Goal: Task Accomplishment & Management: Use online tool/utility

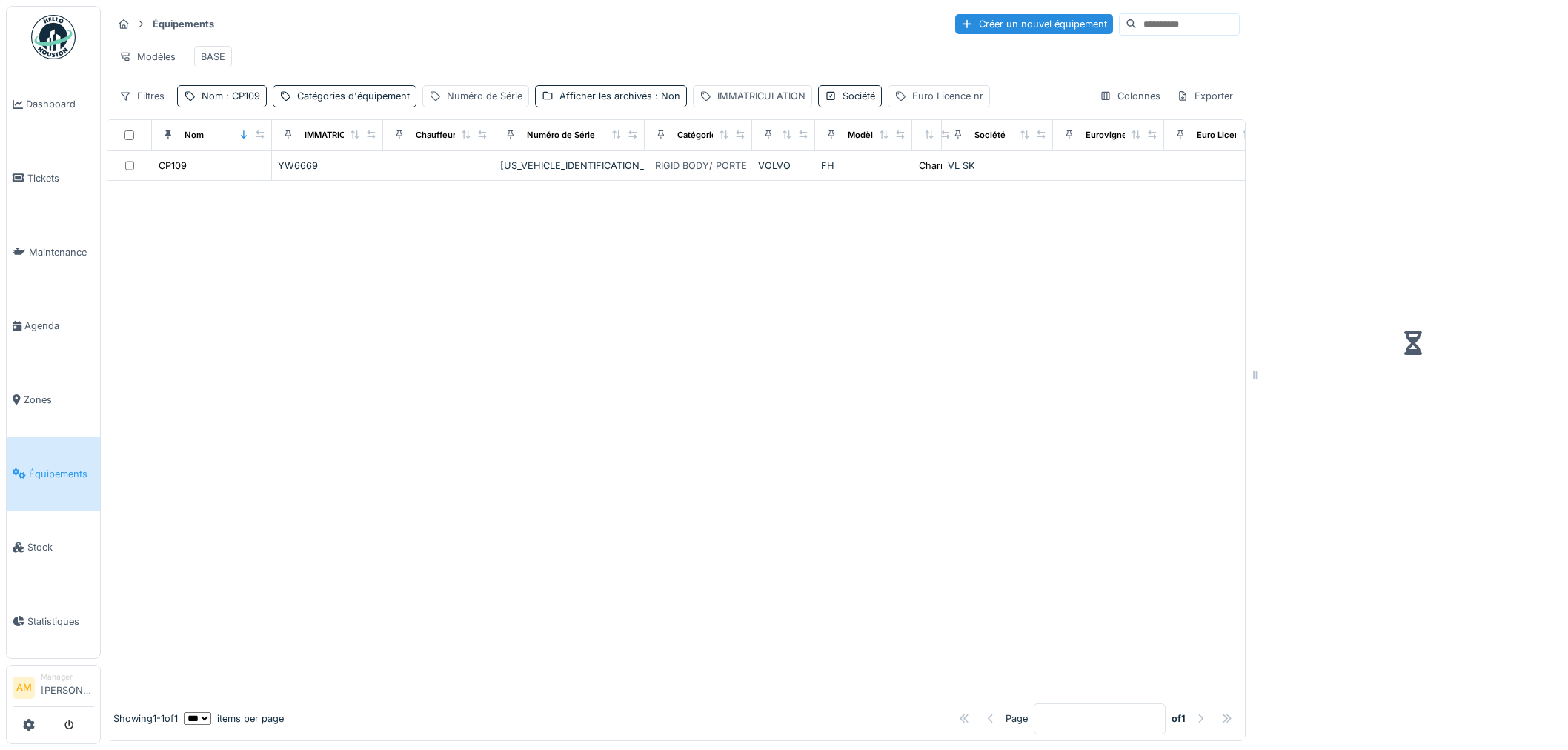
scroll to position [11, 0]
click at [65, 467] on span "Équipements" at bounding box center [61, 474] width 65 height 14
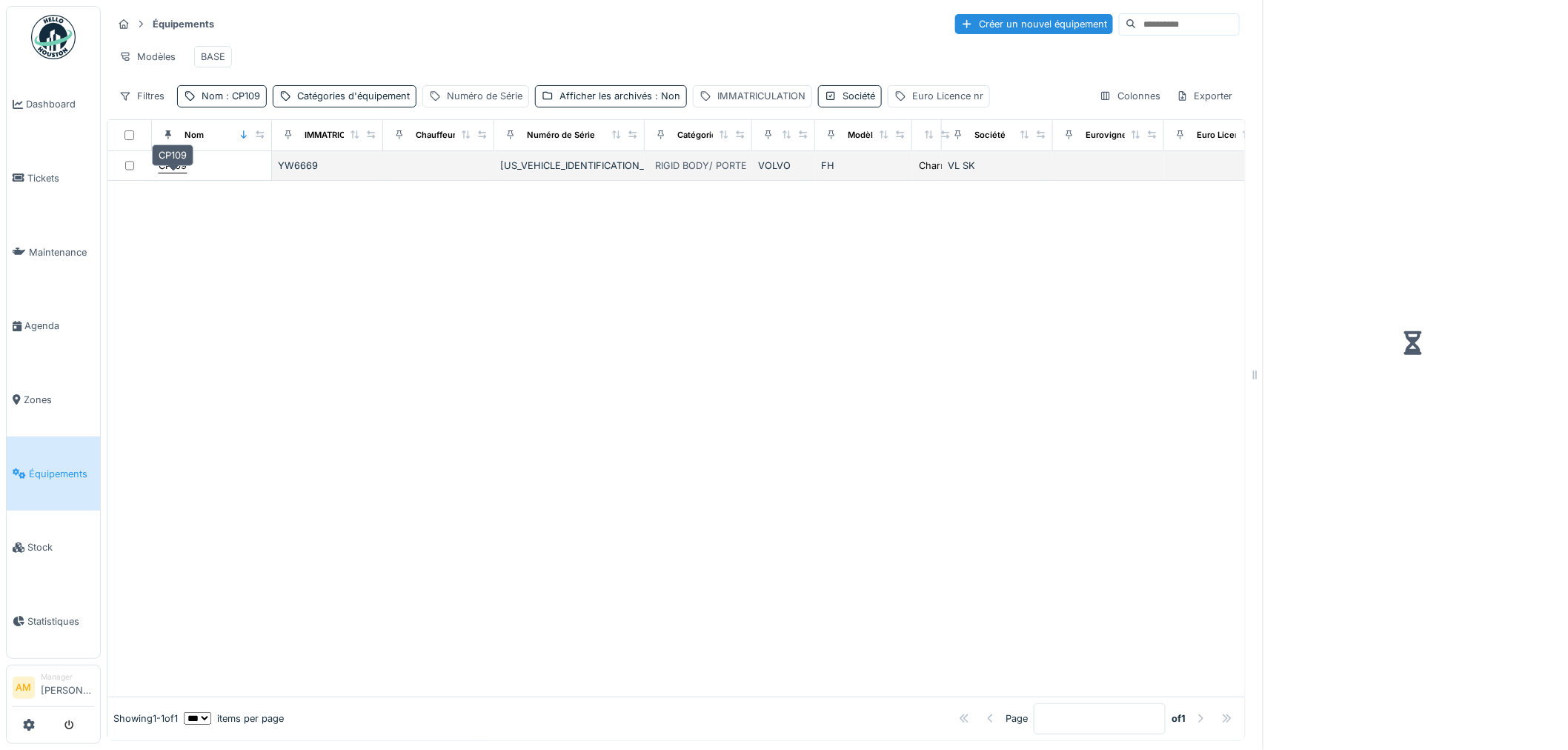
click at [173, 169] on div "CP109" at bounding box center [172, 165] width 28 height 14
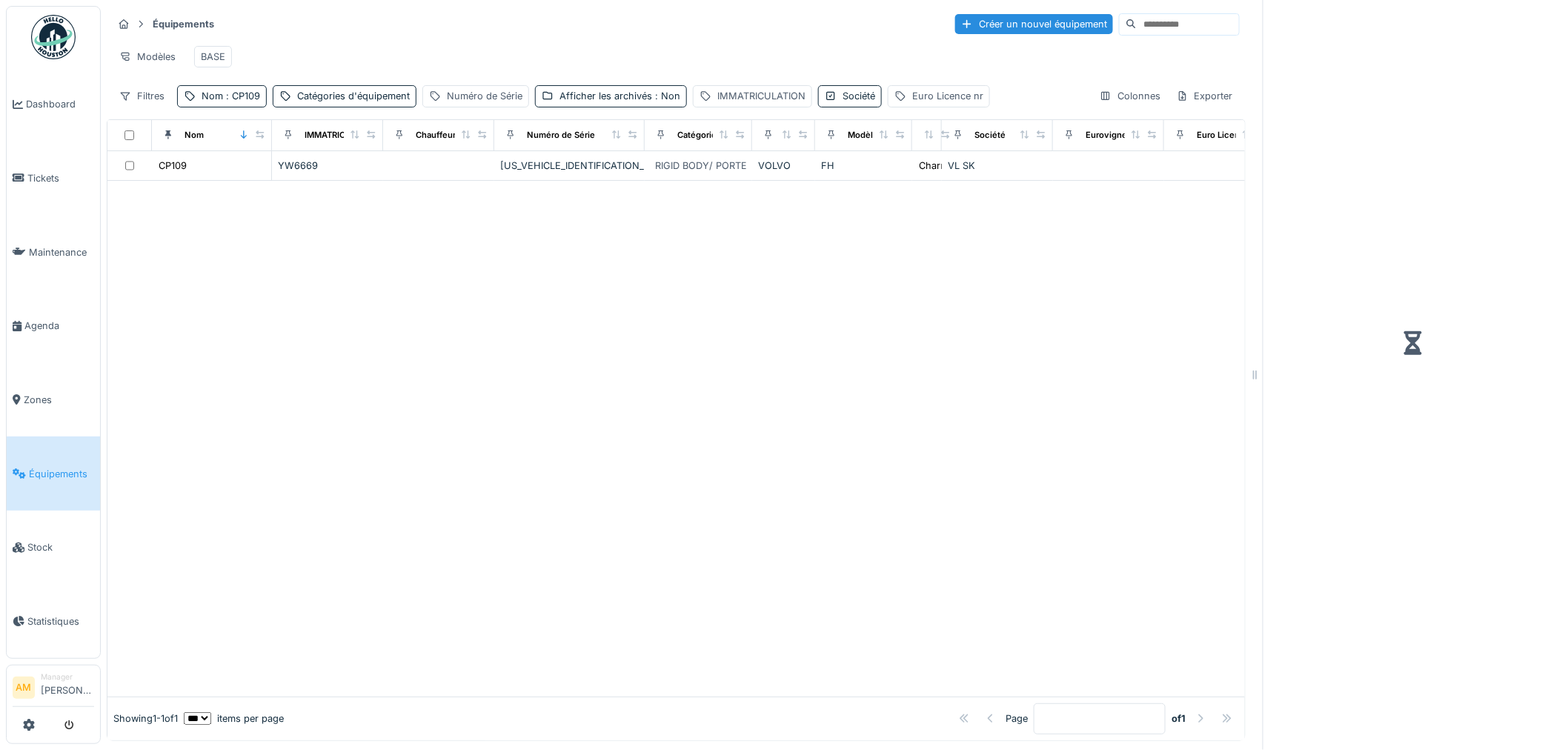
click at [312, 208] on div at bounding box center [675, 438] width 1137 height 516
click at [664, 99] on span ": Non" at bounding box center [666, 96] width 28 height 11
click at [501, 90] on div "Numéro de Série" at bounding box center [484, 96] width 76 height 14
click at [508, 170] on label "Numéro de Série" at bounding box center [485, 179] width 100 height 18
click at [508, 165] on Série_AwMTI "Numéro de Série" at bounding box center [530, 180] width 203 height 32
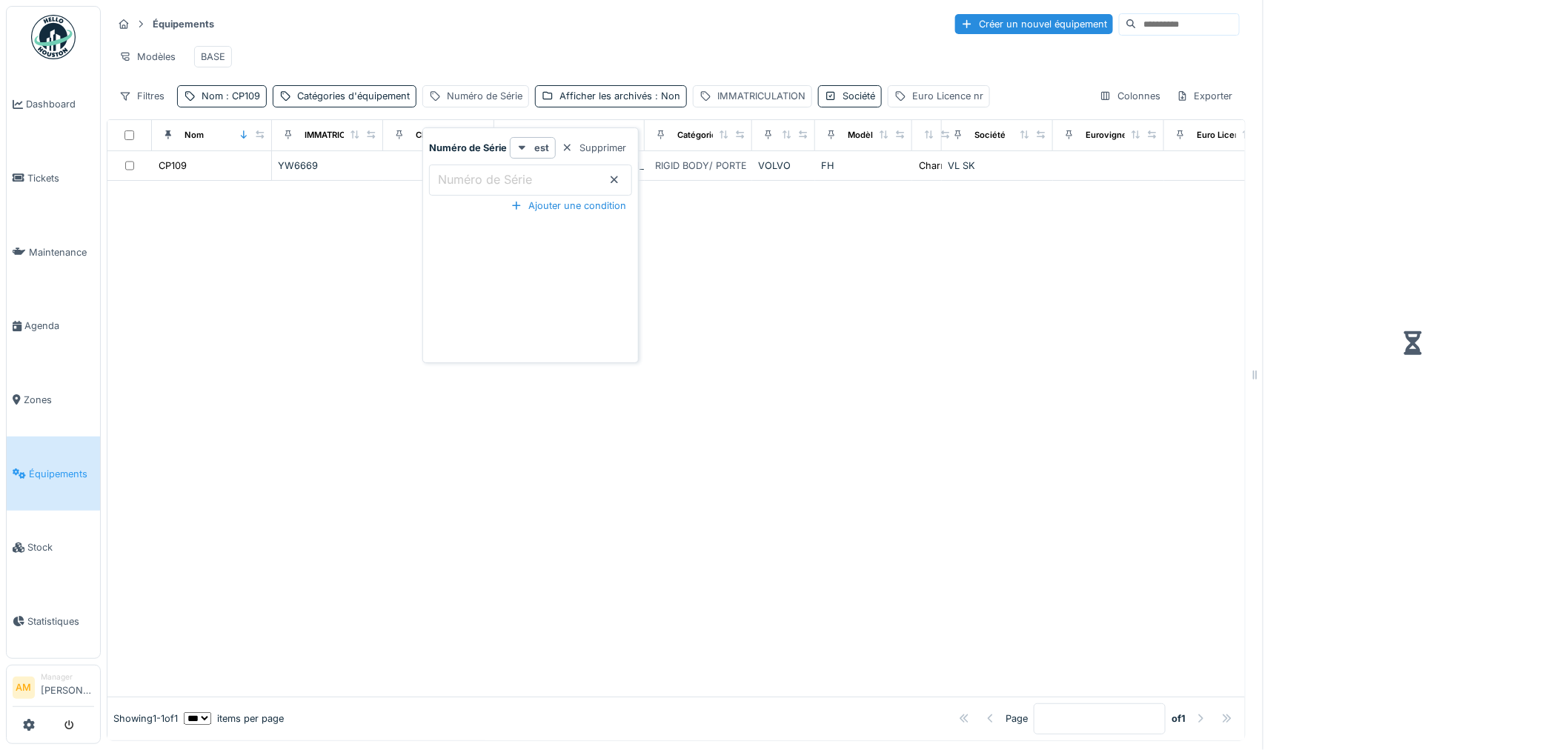
click at [790, 276] on div at bounding box center [675, 438] width 1137 height 516
drag, startPoint x: 292, startPoint y: 267, endPoint x: 362, endPoint y: 113, distance: 169.2
click at [304, 241] on div at bounding box center [675, 438] width 1137 height 516
click at [243, 102] on div "Nom : CP109" at bounding box center [231, 96] width 58 height 14
drag, startPoint x: 245, startPoint y: 168, endPoint x: 4, endPoint y: 162, distance: 241.1
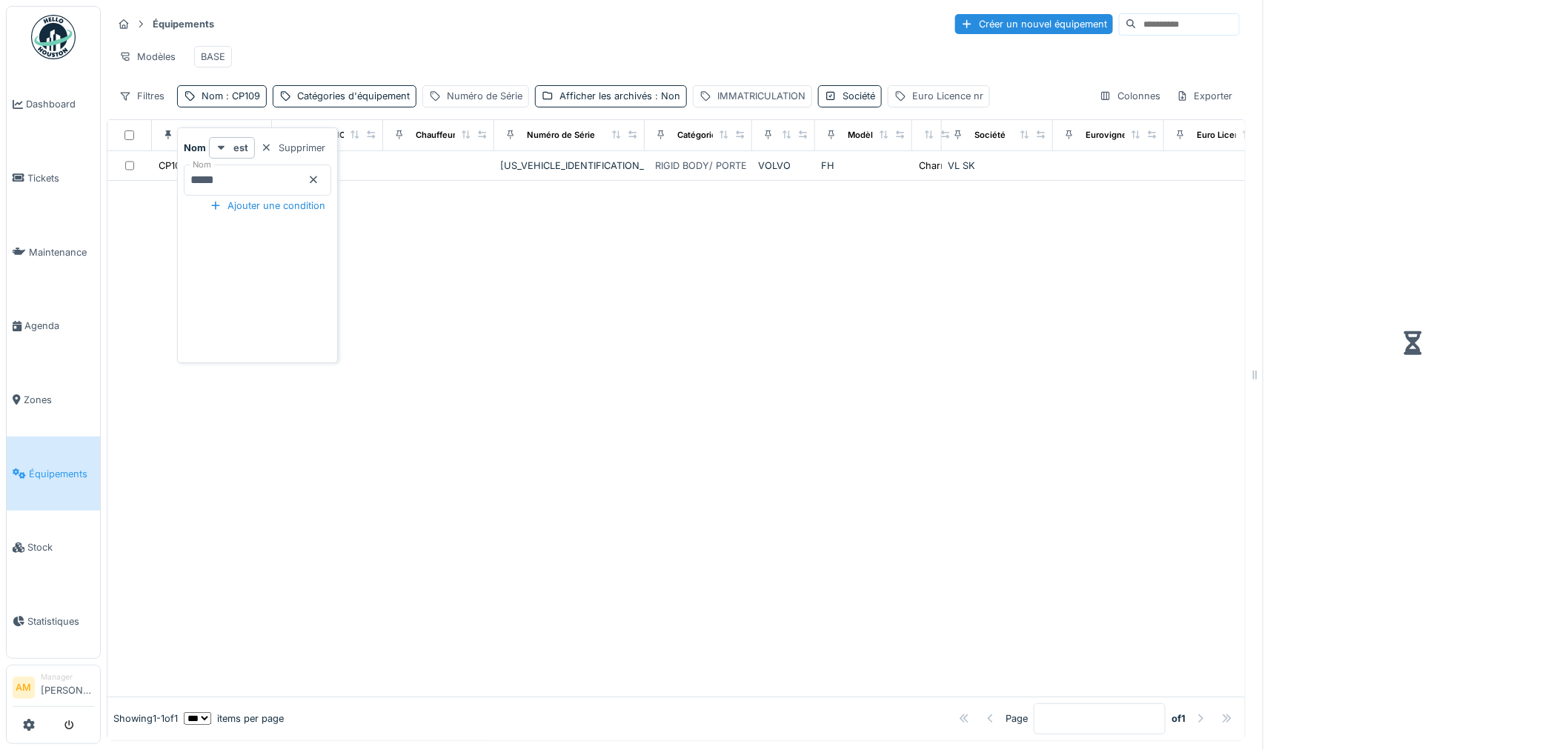
click at [61, 169] on body "Dashboard Tickets Maintenance Agenda Zones Équipements Stock Statistiques AM Ma…" at bounding box center [784, 375] width 1568 height 750
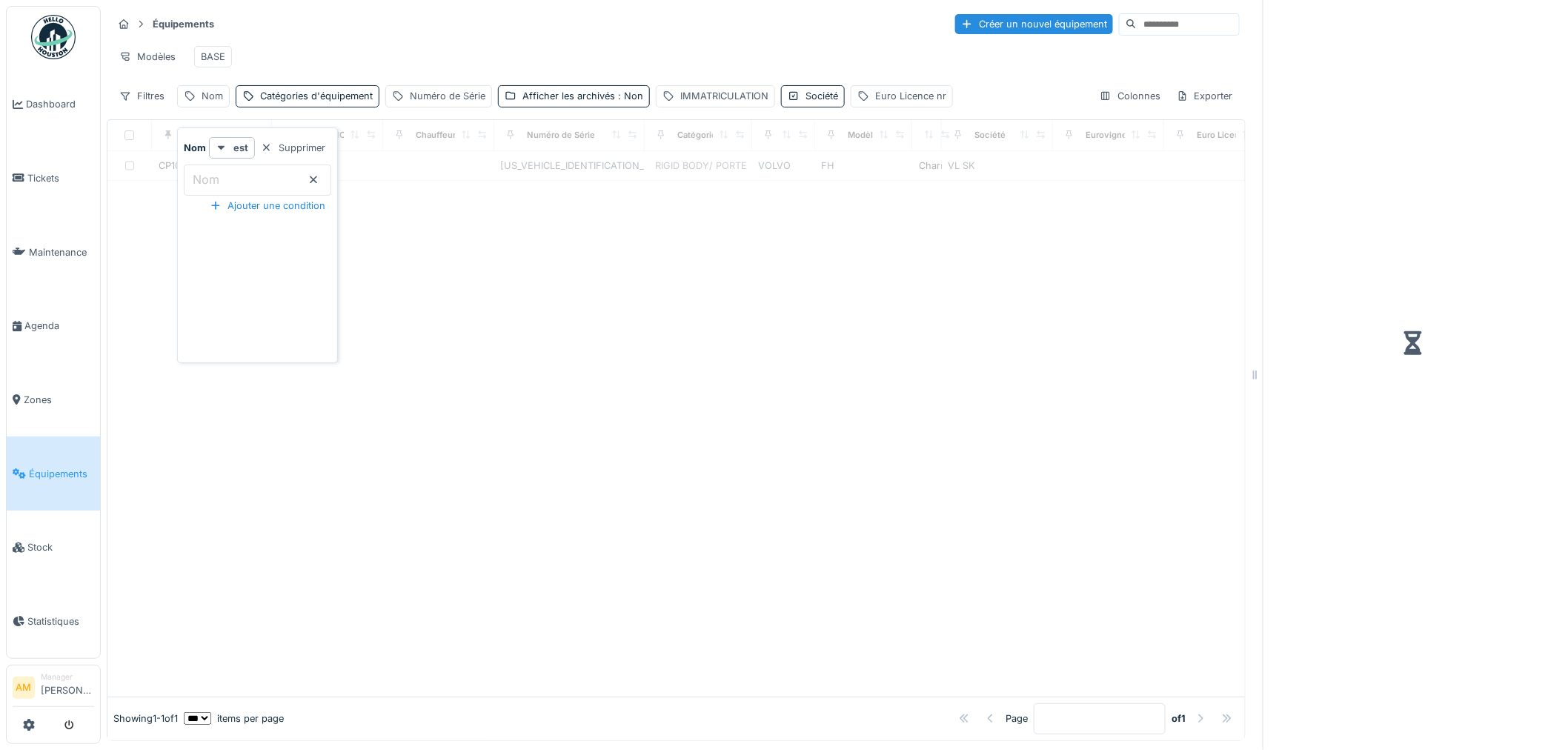
click at [810, 374] on div at bounding box center [675, 438] width 1137 height 516
click at [721, 91] on div "IMMATRICULATION" at bounding box center [724, 96] width 88 height 14
click at [720, 170] on label "IMMATRICULATION" at bounding box center [723, 179] width 115 height 18
click at [720, 166] on input "IMMATRICULATION" at bounding box center [768, 180] width 216 height 32
type input "*******"
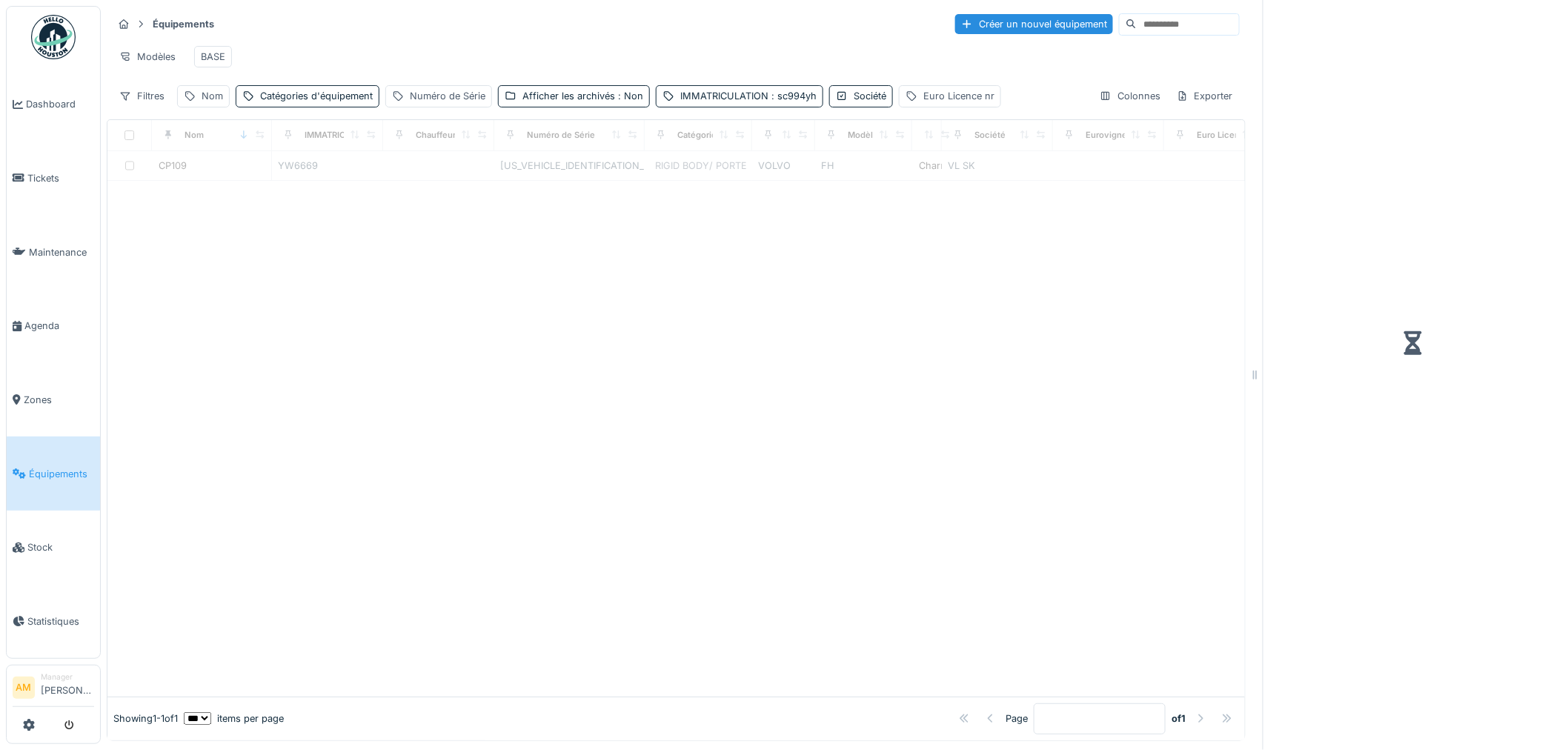
drag, startPoint x: 564, startPoint y: 232, endPoint x: 554, endPoint y: 218, distance: 17.2
click at [560, 226] on div at bounding box center [675, 438] width 1137 height 516
click at [541, 90] on div "Afficher les archivés : Non" at bounding box center [583, 96] width 121 height 14
click at [511, 177] on div at bounding box center [511, 183] width 11 height 11
click at [475, 273] on div at bounding box center [675, 438] width 1137 height 516
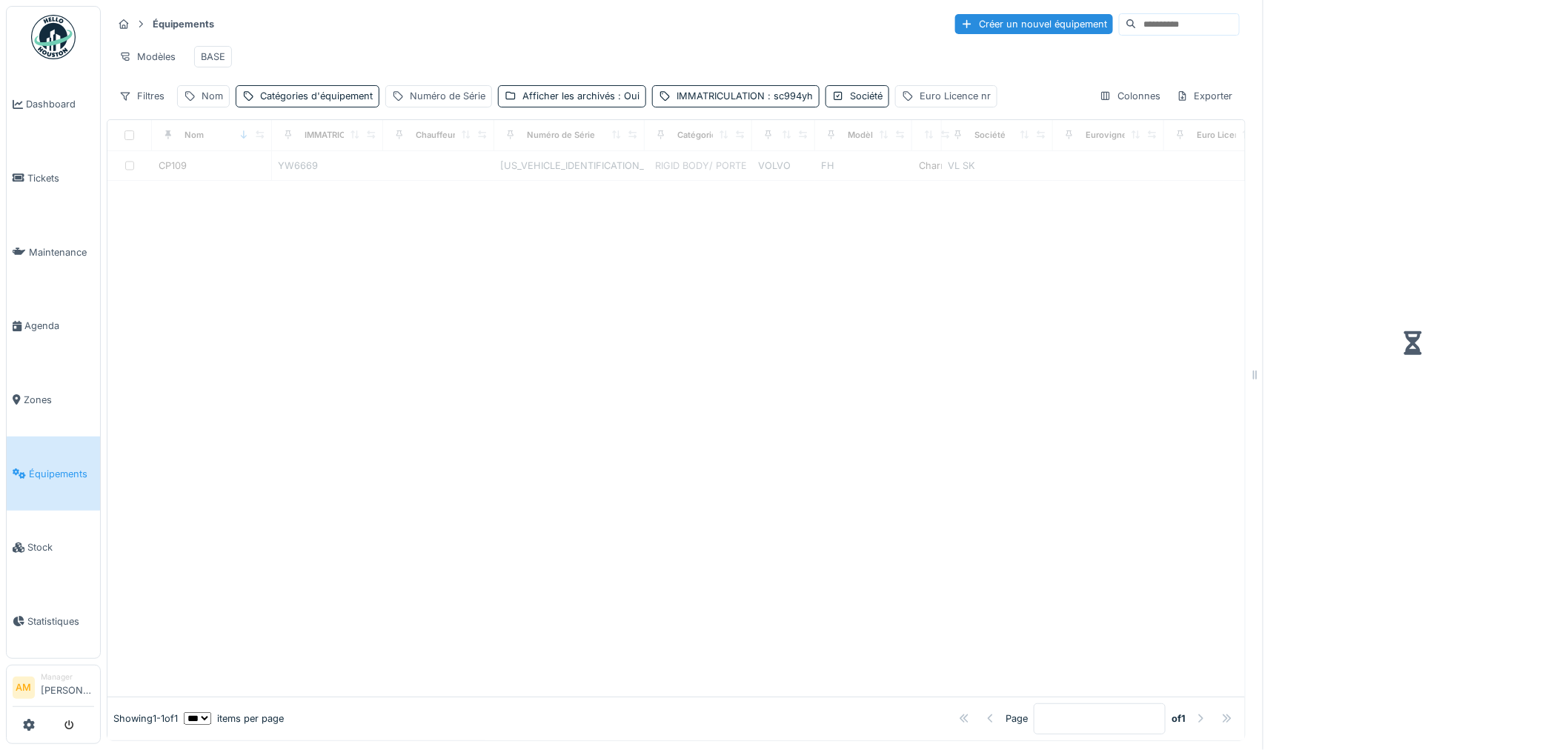
click at [1248, 369] on icon at bounding box center [1255, 374] width 13 height 11
drag, startPoint x: 935, startPoint y: 370, endPoint x: 918, endPoint y: 364, distance: 18.0
click at [932, 368] on div at bounding box center [675, 438] width 1137 height 516
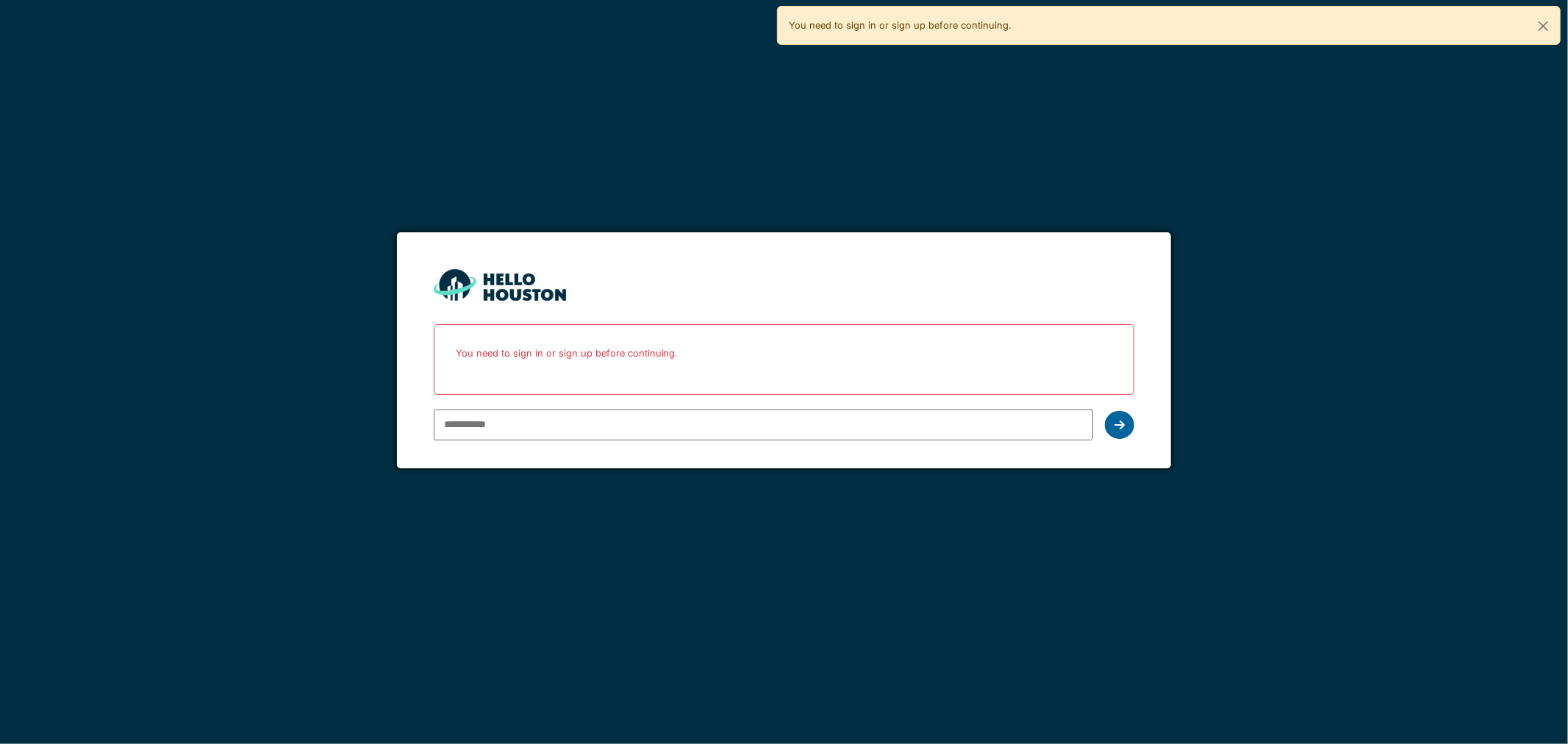
type input "**********"
click at [1127, 411] on div at bounding box center [1119, 424] width 29 height 28
click at [1250, 383] on div "**********" at bounding box center [784, 372] width 1568 height 744
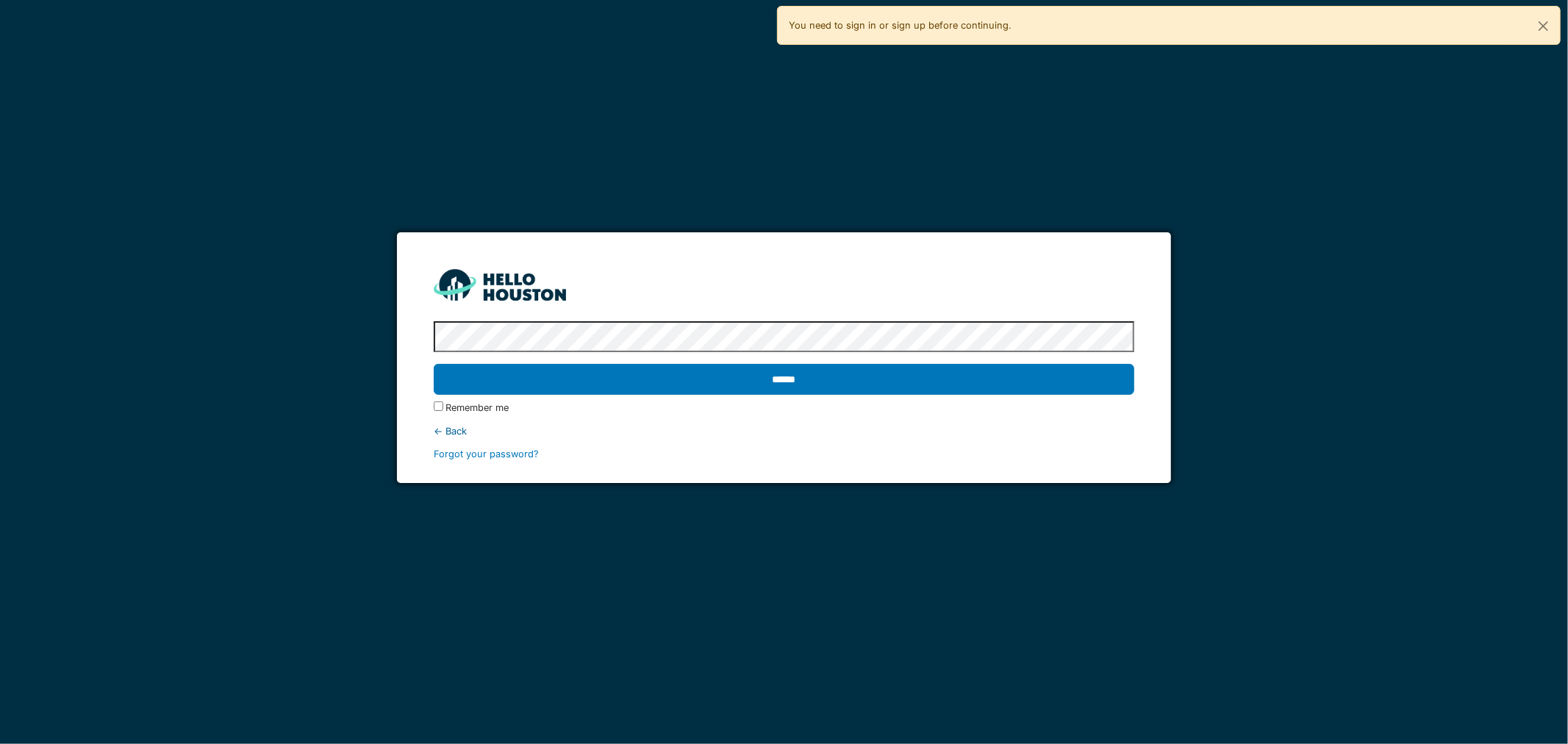
drag, startPoint x: 686, startPoint y: 370, endPoint x: 693, endPoint y: 363, distance: 9.9
click at [686, 370] on input "******" at bounding box center [784, 379] width 701 height 31
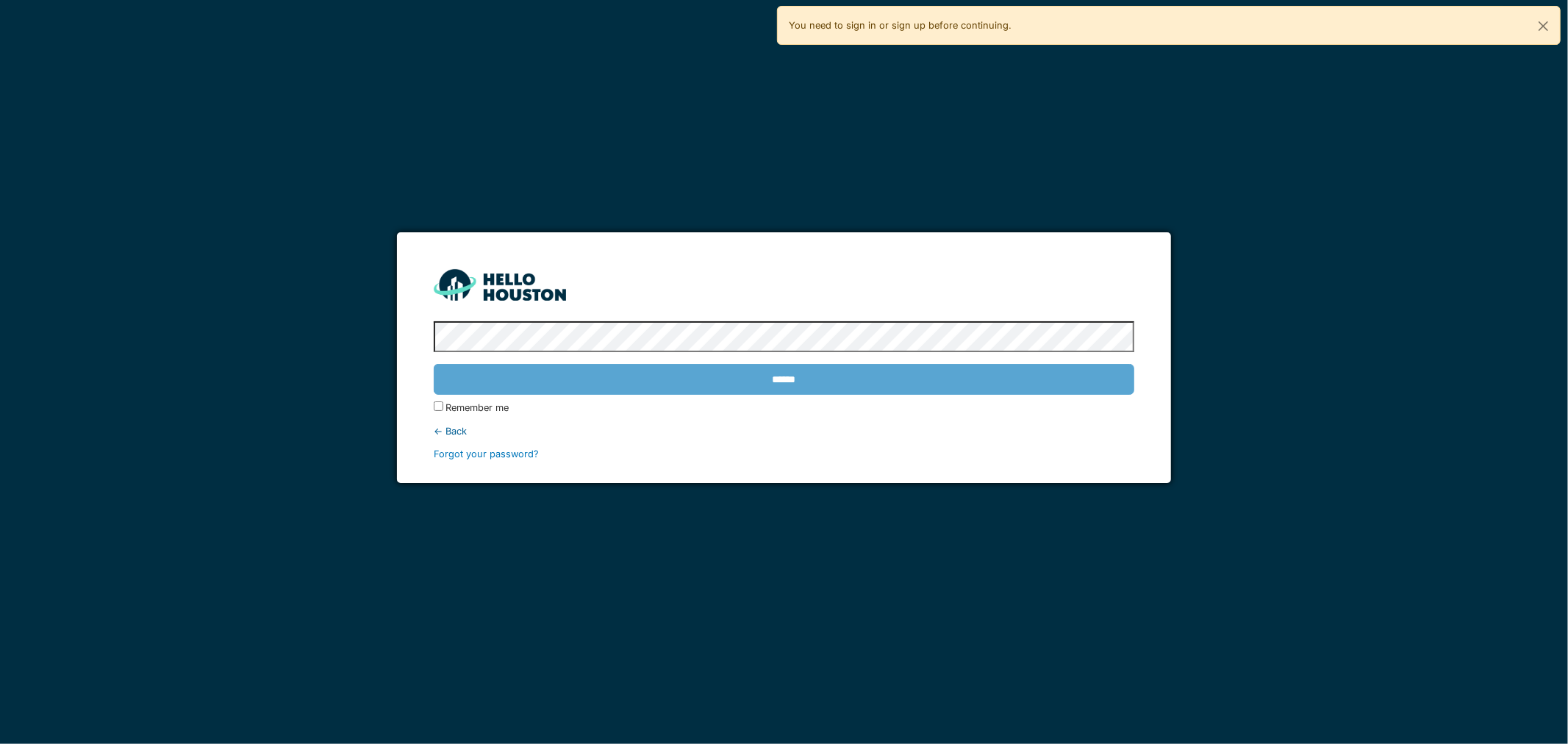
click at [699, 358] on div "******" at bounding box center [784, 379] width 701 height 43
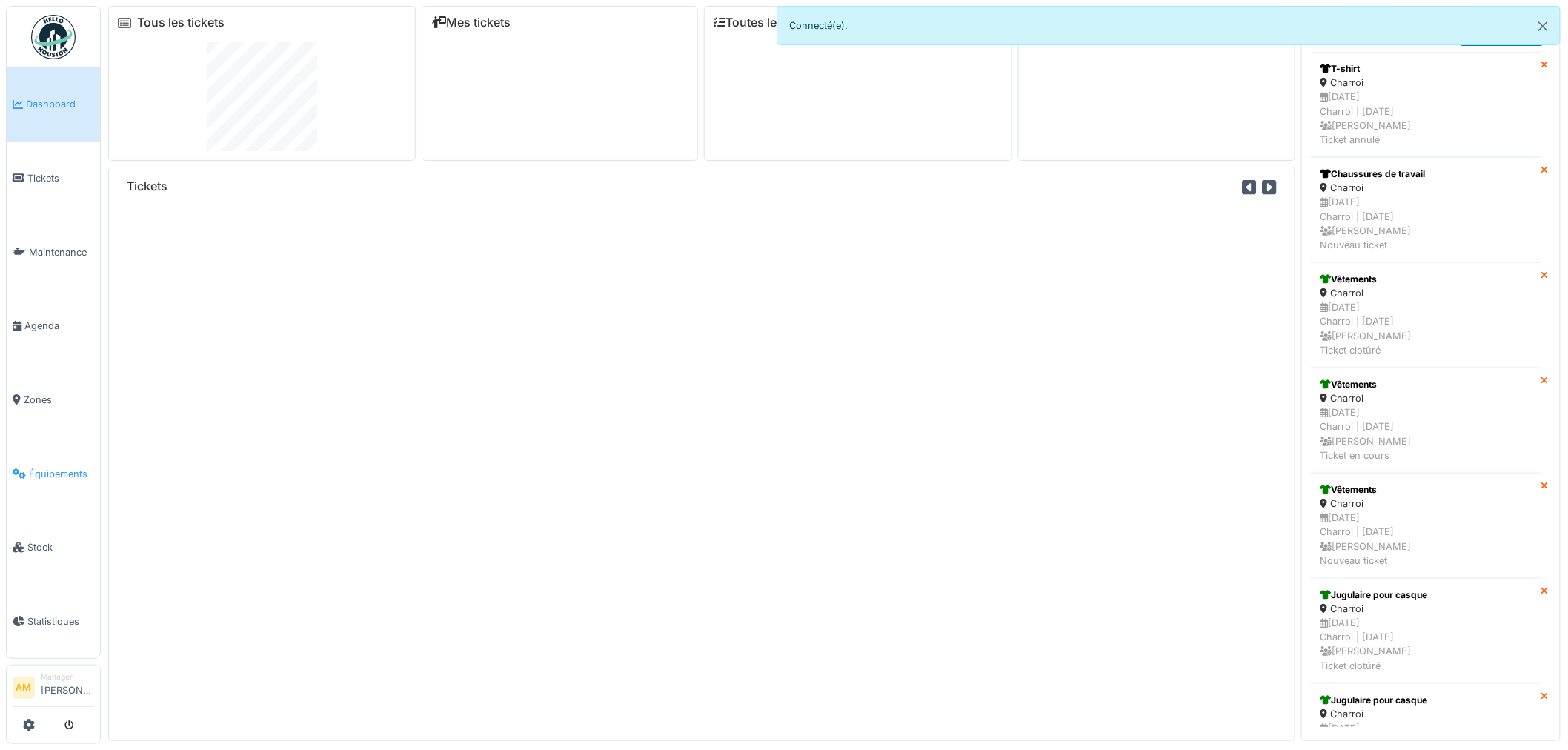
click at [80, 470] on span "Équipements" at bounding box center [61, 474] width 65 height 14
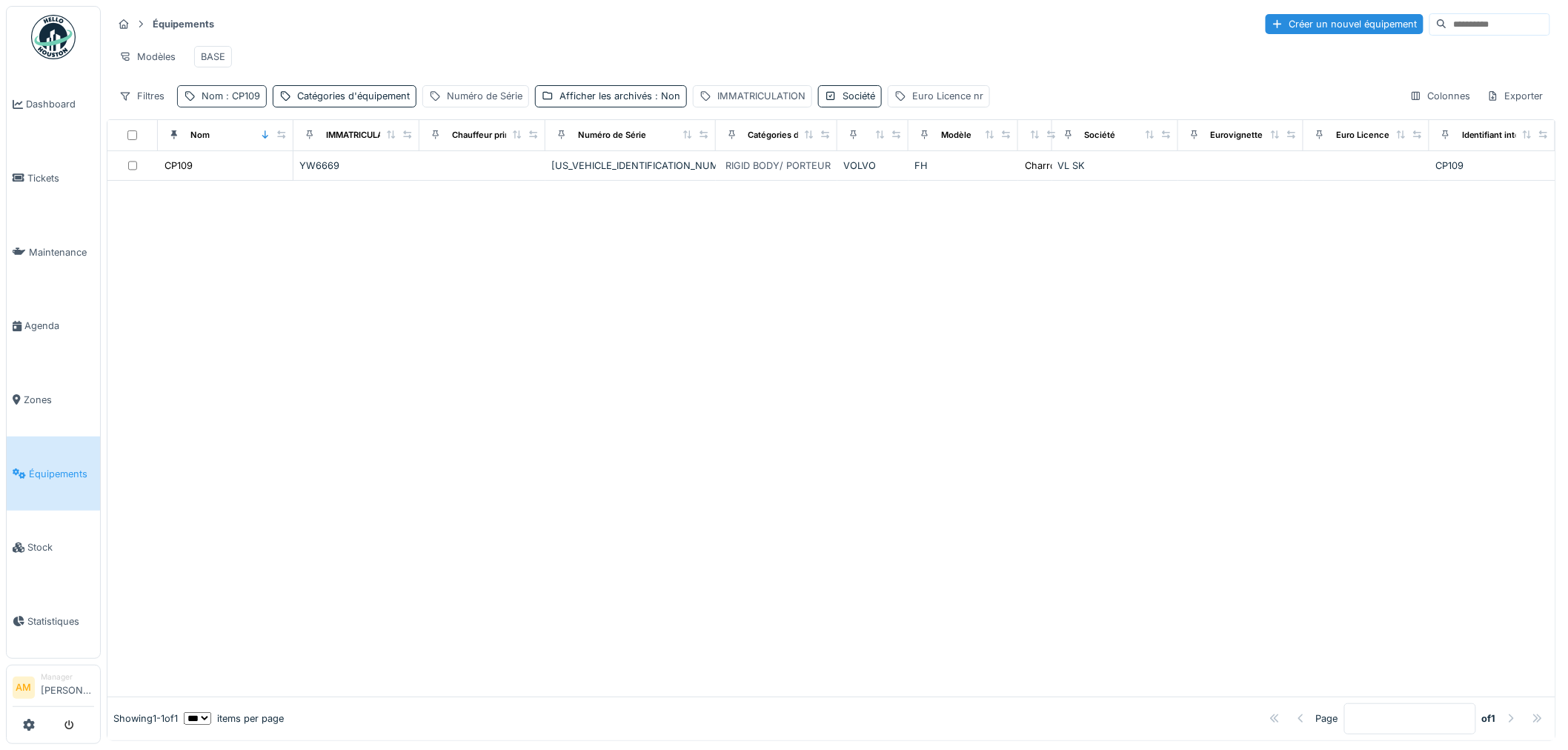
click at [245, 101] on span ": CP109" at bounding box center [241, 96] width 37 height 11
drag, startPoint x: 232, startPoint y: 184, endPoint x: 41, endPoint y: 183, distance: 191.0
click at [41, 183] on body "Dashboard Tickets Maintenance Agenda Zones Équipements Stock Statistiques AM Ma…" at bounding box center [784, 375] width 1568 height 750
type input "*****"
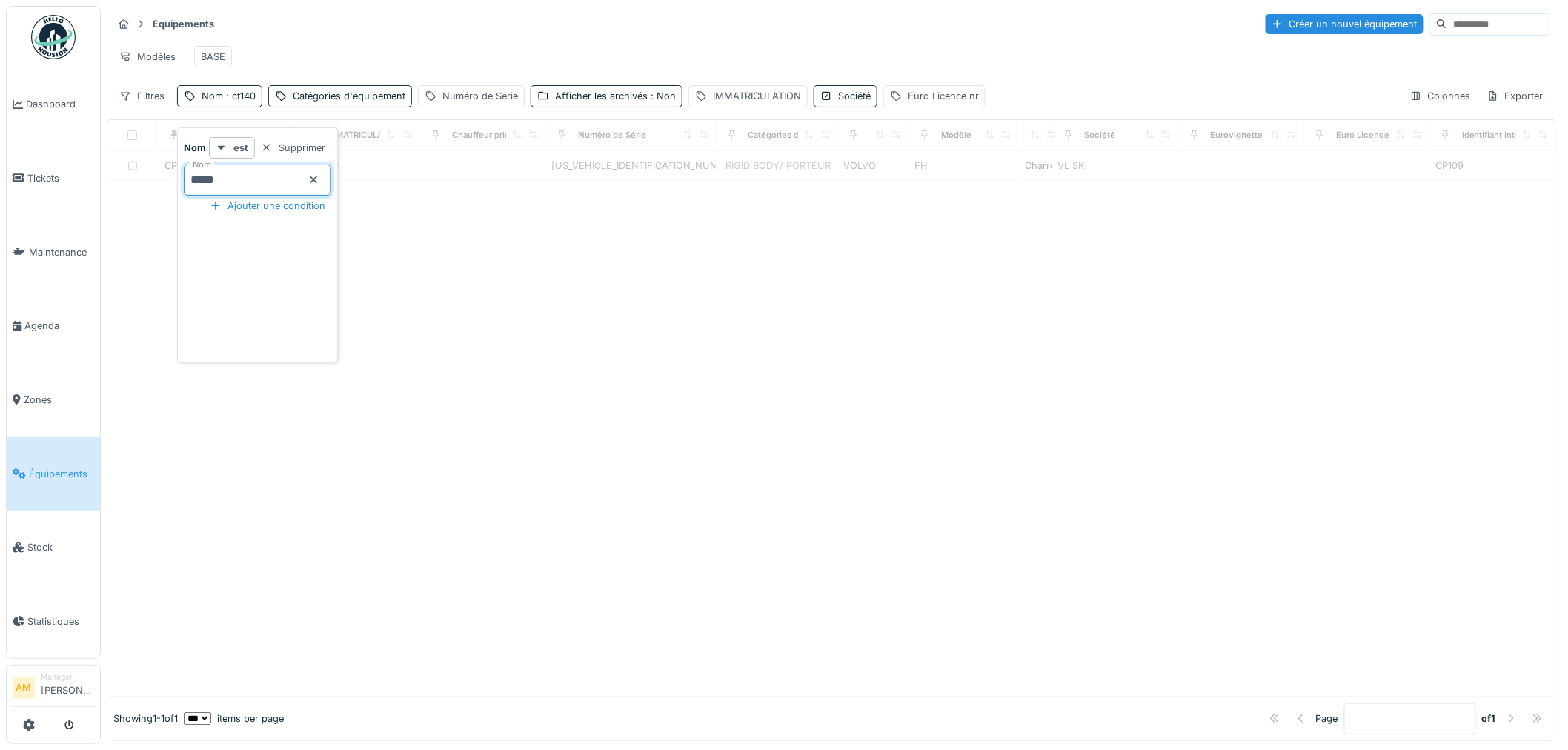
click at [284, 183] on input "*****" at bounding box center [257, 180] width 147 height 32
click at [488, 304] on div at bounding box center [830, 438] width 1447 height 516
click at [261, 331] on div at bounding box center [830, 438] width 1447 height 516
click at [552, 339] on div at bounding box center [830, 438] width 1447 height 516
click at [220, 103] on div "Nom : ct140" at bounding box center [229, 96] width 55 height 14
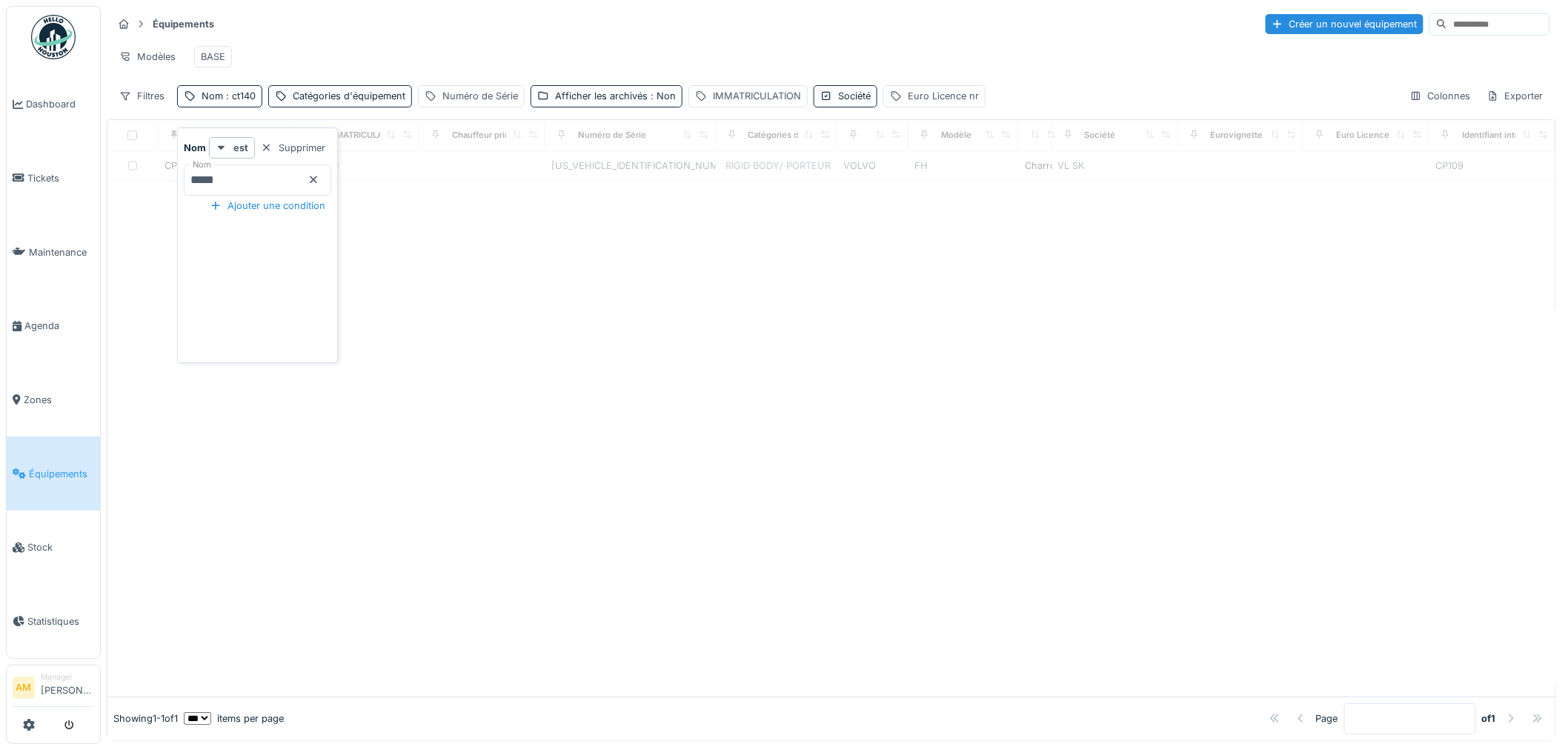
click at [248, 188] on input "*****" at bounding box center [257, 180] width 147 height 32
drag, startPoint x: 623, startPoint y: 99, endPoint x: 616, endPoint y: 104, distance: 8.6
click at [626, 99] on div "Afficher les archivés : Non" at bounding box center [607, 96] width 152 height 21
click at [400, 103] on div "Catégories d'équipement" at bounding box center [349, 96] width 113 height 14
drag, startPoint x: 700, startPoint y: 275, endPoint x: 754, endPoint y: 250, distance: 59.5
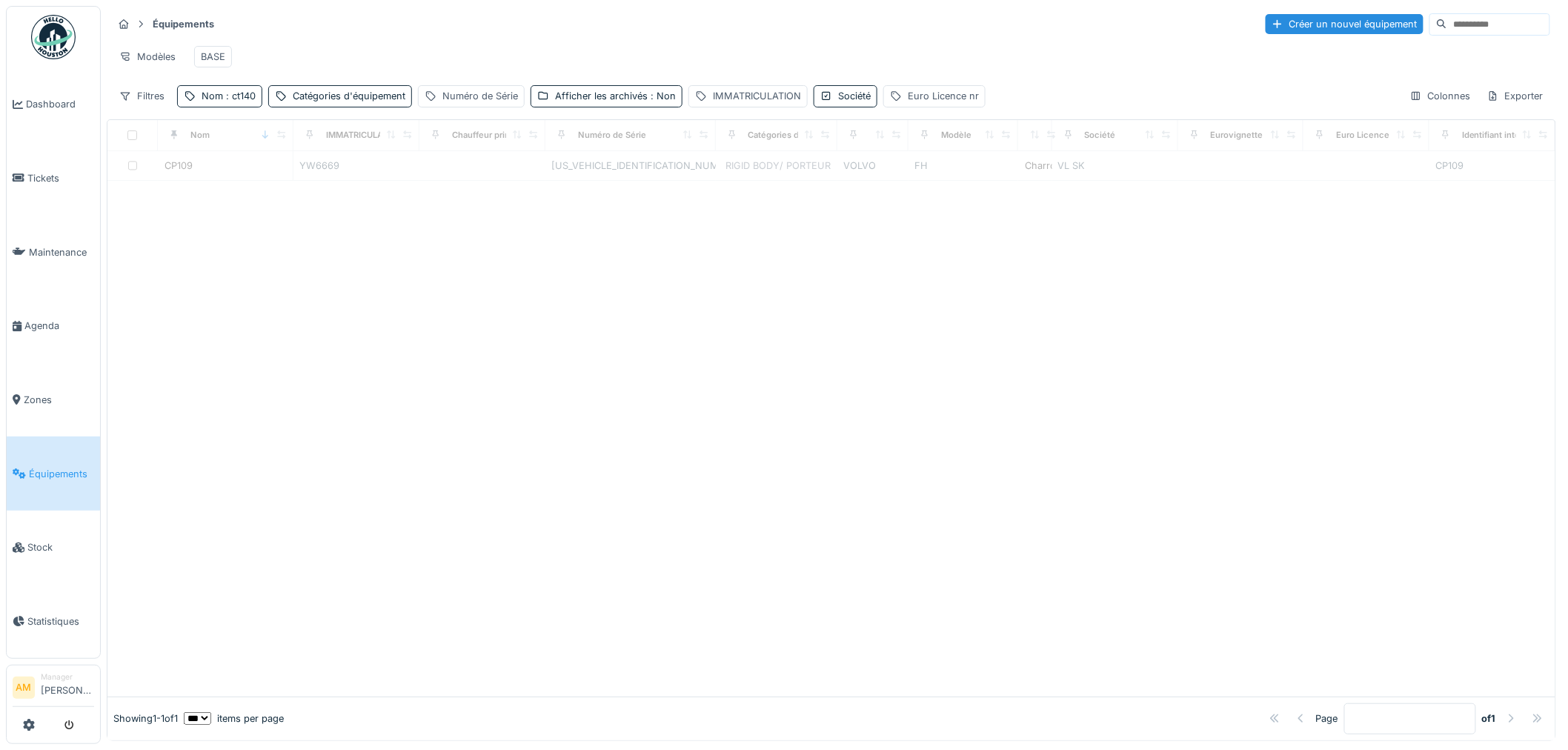
click at [699, 269] on div at bounding box center [830, 438] width 1447 height 516
drag, startPoint x: 912, startPoint y: 113, endPoint x: 921, endPoint y: 115, distance: 9.2
click at [915, 103] on div "Euro Licence nr" at bounding box center [943, 96] width 71 height 14
click at [823, 434] on div at bounding box center [830, 438] width 1447 height 516
